Goal: Information Seeking & Learning: Learn about a topic

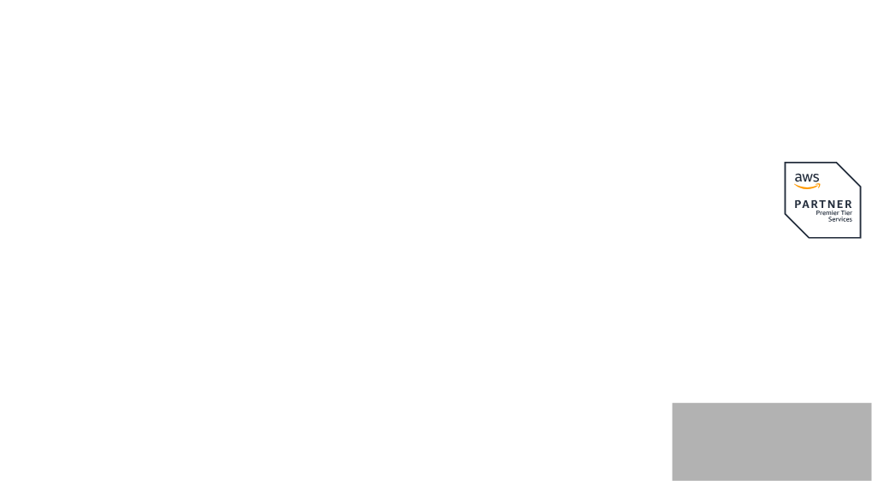
click at [651, 247] on p "AWSの導入からコスト削減、 構成・運用の最適化からデータ活用まで 規模や業種業態を問わない マネージドサービスで" at bounding box center [370, 193] width 606 height 113
click at [624, 204] on p "AWSの導入からコスト削減、 構成・運用の最適化からデータ活用まで 規模や業種業態を問わない マネージドサービスで" at bounding box center [370, 193] width 606 height 113
click at [615, 215] on p "AWSの導入からコスト削減、 構成・運用の最適化からデータ活用まで 規模や業種業態を問わない マネージドサービスで" at bounding box center [370, 193] width 606 height 113
click at [598, 218] on p "AWSの導入からコスト削減、 構成・運用の最適化からデータ活用まで 規模や業種業態を問わない マネージドサービスで" at bounding box center [370, 193] width 606 height 113
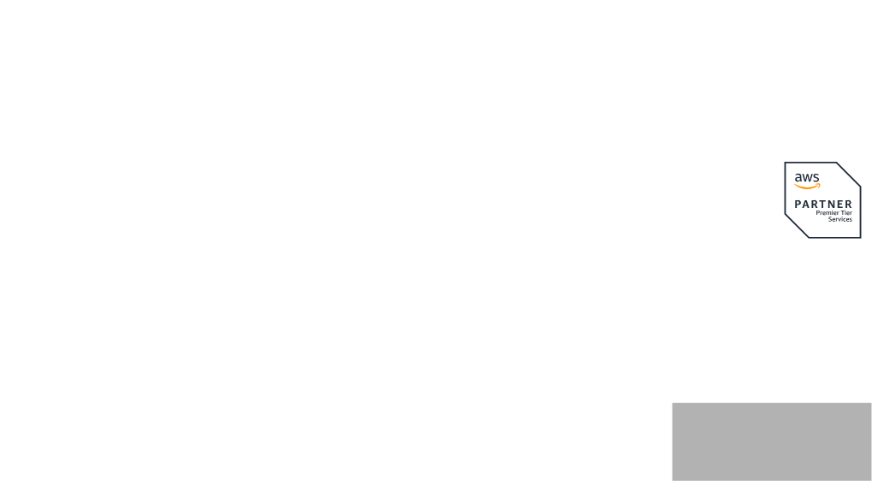
click at [598, 218] on p "AWSの導入からコスト削減、 構成・運用の最適化からデータ活用まで 規模や業種業態を問わない マネージドサービスで" at bounding box center [370, 193] width 606 height 113
click at [595, 219] on p "AWSの導入からコスト削減、 構成・運用の最適化からデータ活用まで 規模や業種業態を問わない マネージドサービスで" at bounding box center [370, 193] width 606 height 113
click at [591, 220] on p "AWSの導入からコスト削減、 構成・運用の最適化からデータ活用まで 規模や業種業態を問わない マネージドサービスで" at bounding box center [370, 193] width 606 height 113
click at [583, 219] on p "AWSの導入からコスト削減、 構成・運用の最適化からデータ活用まで 規模や業種業態を問わない マネージドサービスで" at bounding box center [370, 193] width 606 height 113
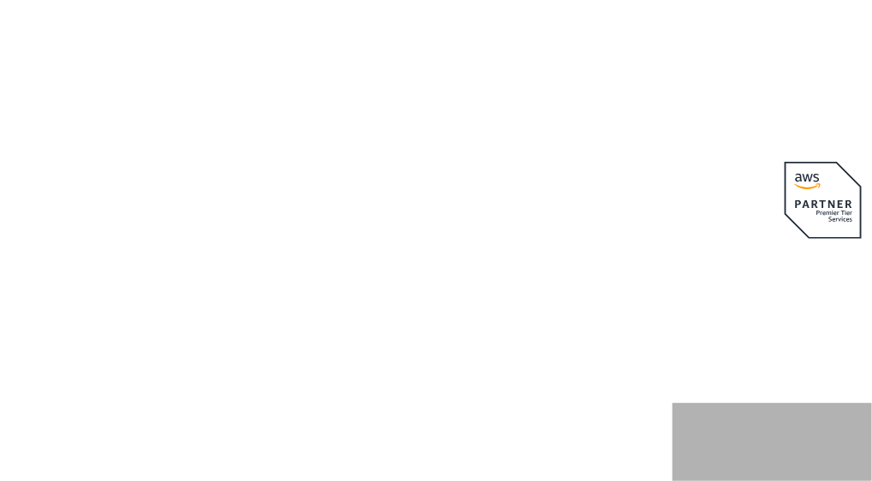
click at [583, 219] on p "AWSの導入からコスト削減、 構成・運用の最適化からデータ活用まで 規模や業種業態を問わない マネージドサービスで" at bounding box center [370, 193] width 606 height 113
click at [569, 212] on p "AWSの導入からコスト削減、 構成・運用の最適化からデータ活用まで 規模や業種業態を問わない マネージドサービスで" at bounding box center [370, 193] width 606 height 113
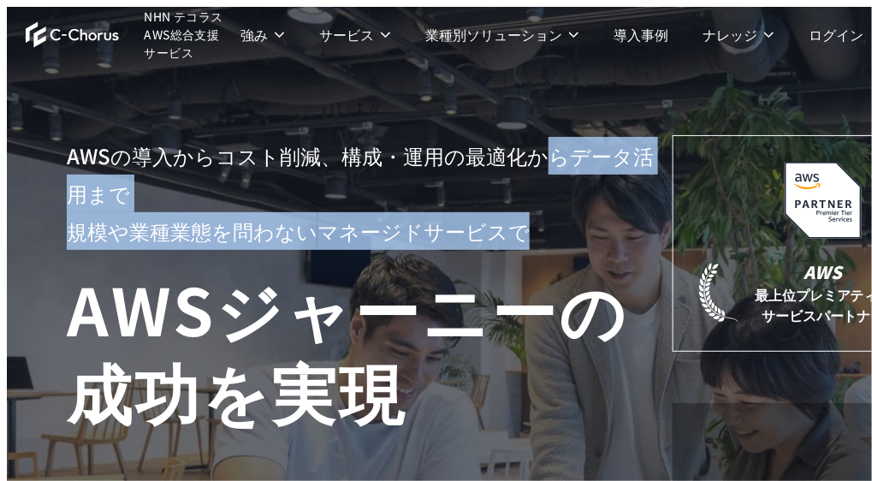
click at [538, 227] on p "AWSの導入からコスト削減、 構成・運用の最適化からデータ活用まで 規模や業種業態を問わない マネージドサービスで" at bounding box center [370, 193] width 606 height 113
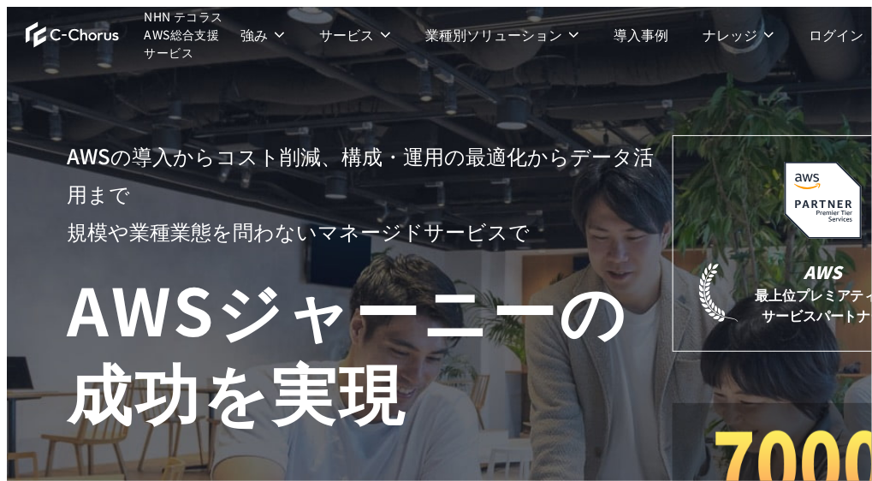
click at [501, 208] on p "AWSの導入からコスト削減、 構成・運用の最適化からデータ活用まで 規模や業種業態を問わない マネージドサービスで" at bounding box center [370, 193] width 606 height 113
click at [370, 140] on div "AWSの導入からコスト削減、 構成・運用の最適化からデータ活用まで 規模や業種業態を問わない マネージドサービスで AWS ジャーニーの 成功を実現 AWS …" at bounding box center [520, 371] width 907 height 473
click at [377, 95] on div "AWSの導入からコスト削減、 構成・運用の最適化からデータ活用まで 規模や業種業態を問わない マネージドサービスで AWS ジャーニーの 成功を実現 AWS …" at bounding box center [520, 350] width 1027 height 687
click at [350, 46] on li "サービス サービス Amazon Web Service（AWS） AWS請求代行サービス AWS Marketplace割引サービス AWS初心者向けパーソ…" at bounding box center [355, 34] width 106 height 68
drag, startPoint x: 386, startPoint y: 115, endPoint x: 401, endPoint y: 130, distance: 21.2
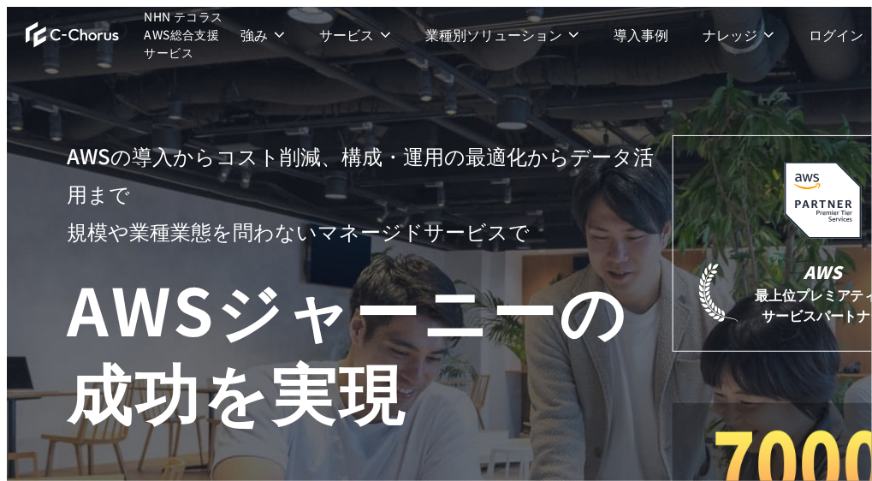
click at [391, 126] on div "Amazon Web Service（AWS） AWS請求代行サービス AWS Marketplace割引サービス AWS初心者向けパーソナルレクチャー 定額…" at bounding box center [328, 419] width 656 height 650
drag, startPoint x: 427, startPoint y: 146, endPoint x: 429, endPoint y: 158, distance: 11.3
click at [429, 159] on div "AWS請求代行サービス AWS Marketplace割引サービス AWS初心者向けパーソナルレクチャー 定額のAWS最適化支援サービス マネージドサービス …" at bounding box center [328, 317] width 656 height 317
click at [436, 172] on div "AWS請求代行サービス AWS Marketplace割引サービス AWS初心者向けパーソナルレクチャー 定額のAWS最適化支援サービス マネージドサービス …" at bounding box center [328, 317] width 656 height 317
drag, startPoint x: 437, startPoint y: 220, endPoint x: 437, endPoint y: 230, distance: 10.3
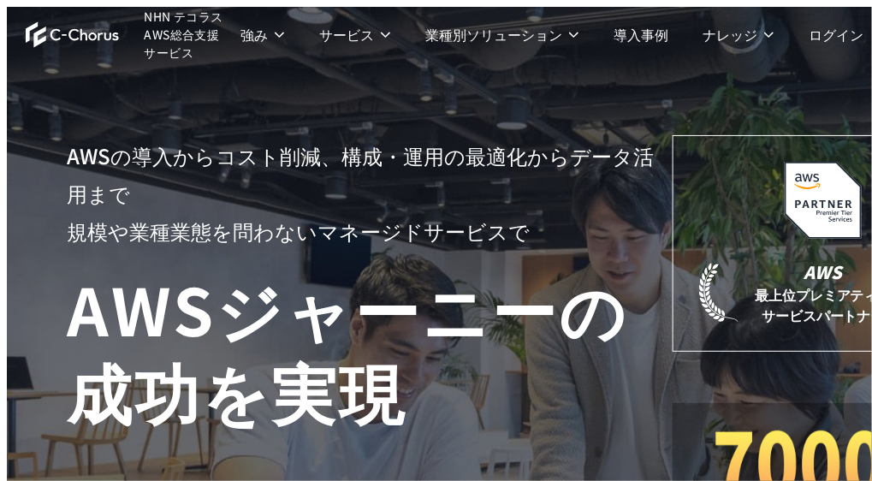
click at [437, 230] on div "AWS請求代行サービス AWS Marketplace割引サービス AWS初心者向けパーソナルレクチャー 定額のAWS最適化支援サービス マネージドサービス …" at bounding box center [328, 317] width 656 height 317
click at [479, 355] on dd "特権ID管理・データベース監査 セキュリティ脆弱性診断 マネージドセキュリティサービス クラウド型WAF AWS WAF 自動運用支援 多層防御・脆弱性対策 …" at bounding box center [557, 283] width 197 height 197
click at [479, 356] on link "攻撃対象領域管理(ASM)" at bounding box center [523, 347] width 128 height 17
